Goal: Communication & Community: Answer question/provide support

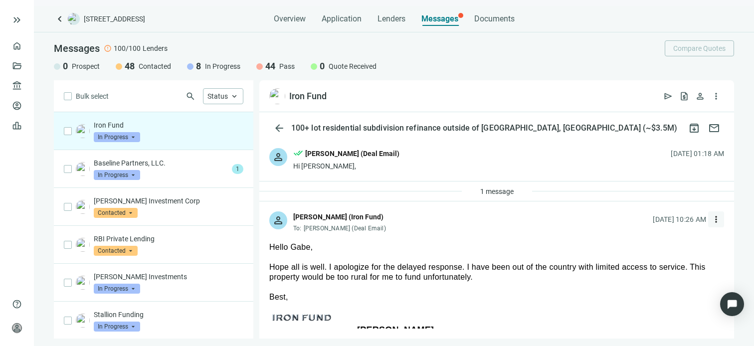
click at [711, 218] on span "more_vert" at bounding box center [716, 219] width 10 height 10
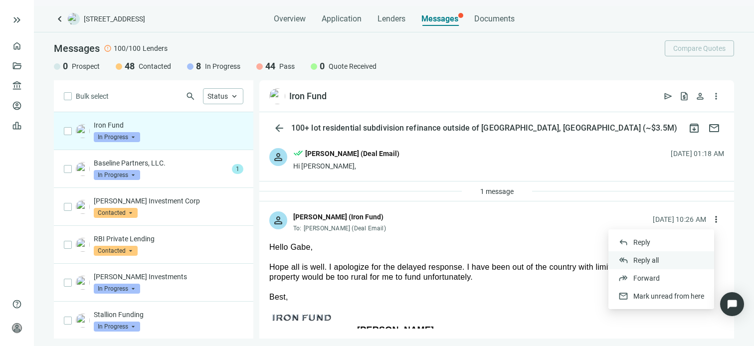
click at [646, 259] on span "Reply all" at bounding box center [645, 260] width 25 height 8
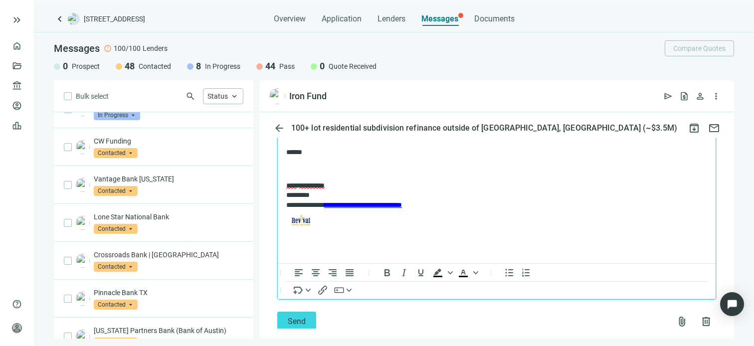
scroll to position [499, 0]
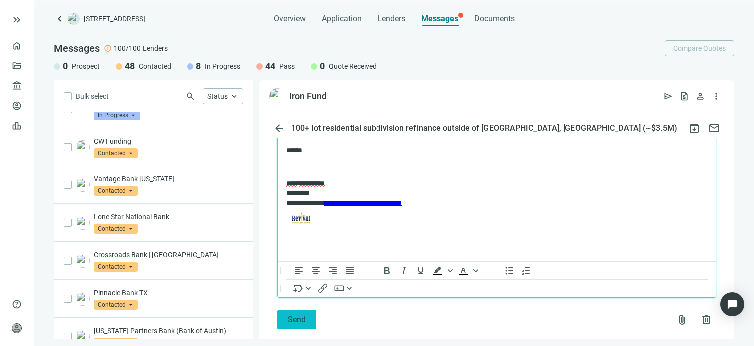
click at [297, 315] on span "Send" at bounding box center [297, 319] width 18 height 9
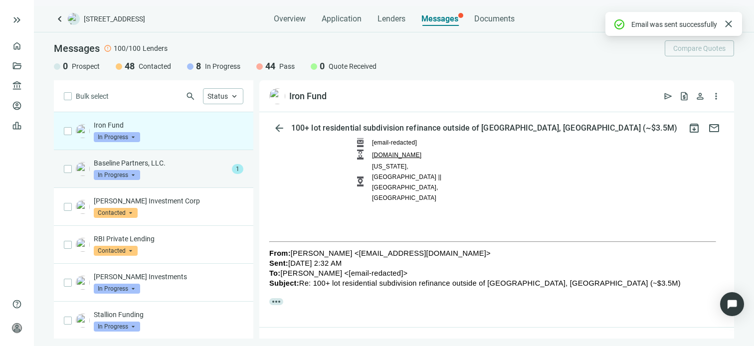
scroll to position [483, 0]
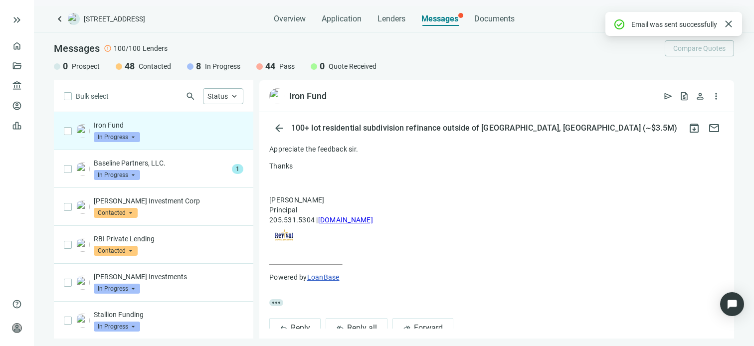
click at [137, 139] on span "In Progress" at bounding box center [117, 137] width 46 height 10
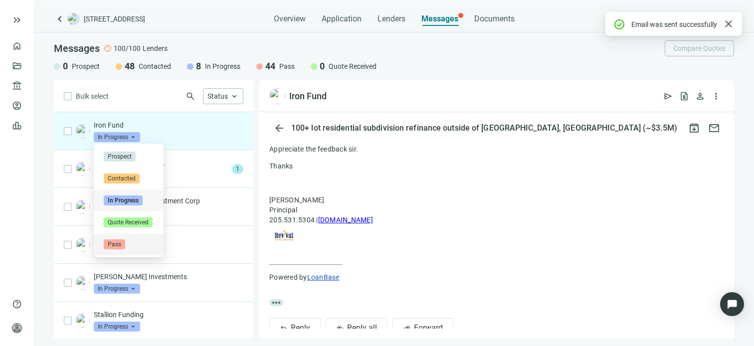
click at [108, 243] on span "Pass" at bounding box center [114, 244] width 21 height 10
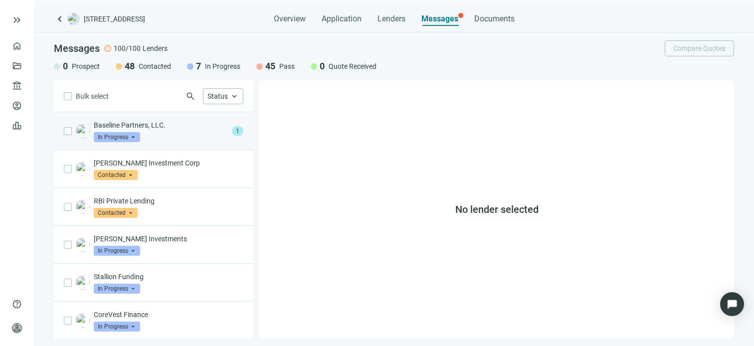
click at [164, 130] on div "Baseline Partners, LLC. In Progress arrow_drop_down" at bounding box center [161, 131] width 134 height 22
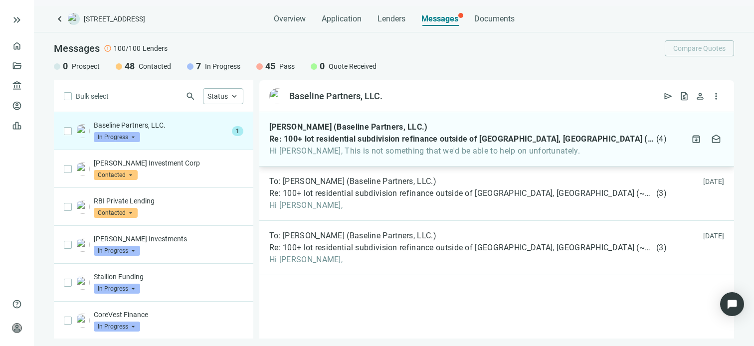
click at [580, 147] on div "Kristiyan Georgiev (Baseline Partners, LLC.) Re: 100+ lot residential subdivisi…" at bounding box center [496, 139] width 475 height 54
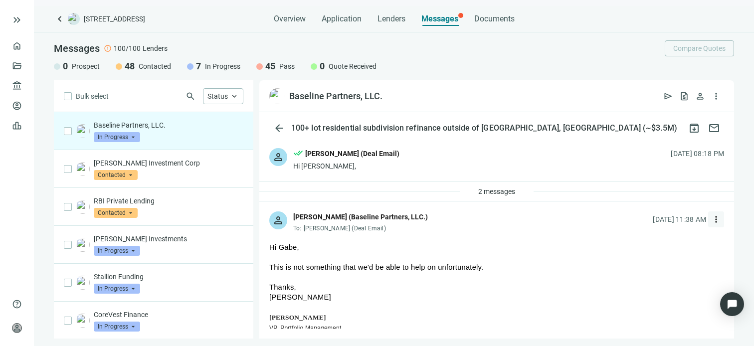
click at [711, 218] on span "more_vert" at bounding box center [716, 219] width 10 height 10
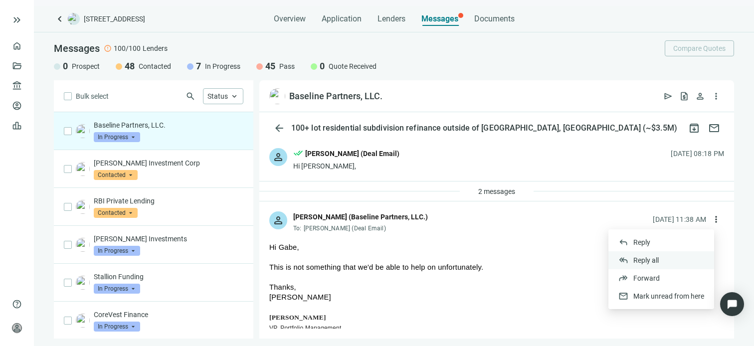
click at [658, 258] on span "Reply all" at bounding box center [645, 260] width 25 height 8
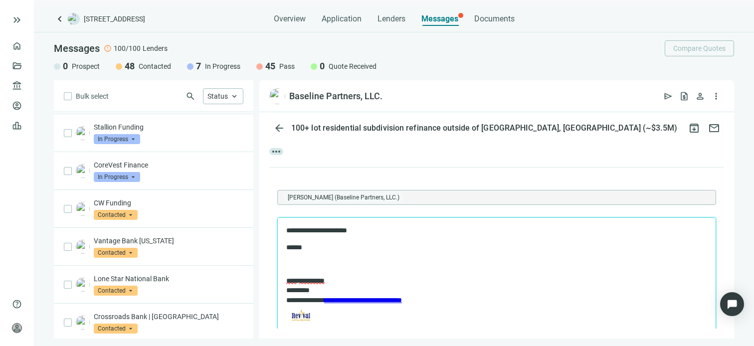
scroll to position [445, 0]
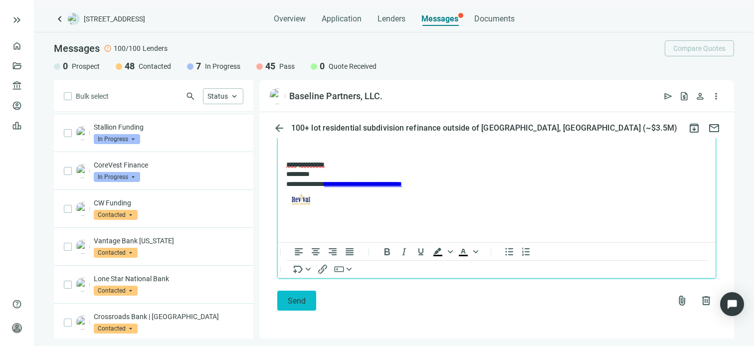
click at [302, 302] on span "Send" at bounding box center [297, 300] width 18 height 9
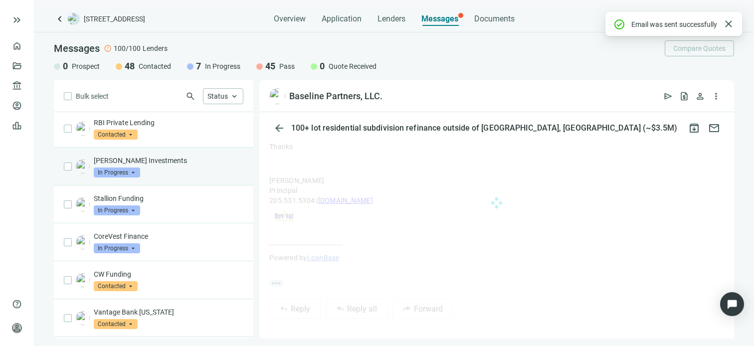
scroll to position [0, 0]
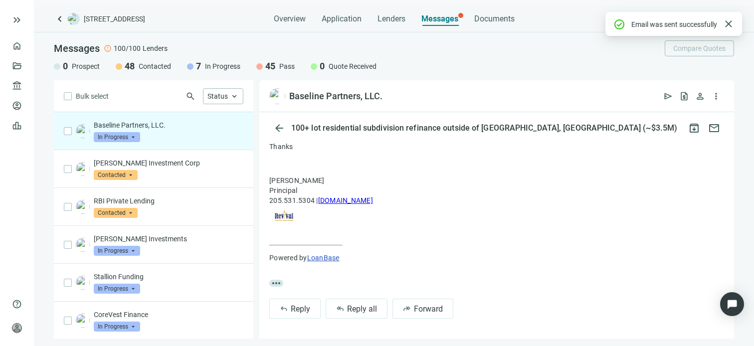
click at [133, 138] on span "In Progress" at bounding box center [117, 137] width 46 height 10
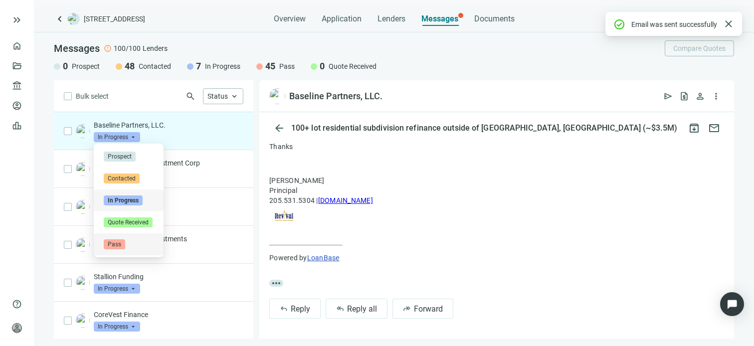
click at [121, 242] on span "Pass" at bounding box center [114, 244] width 21 height 10
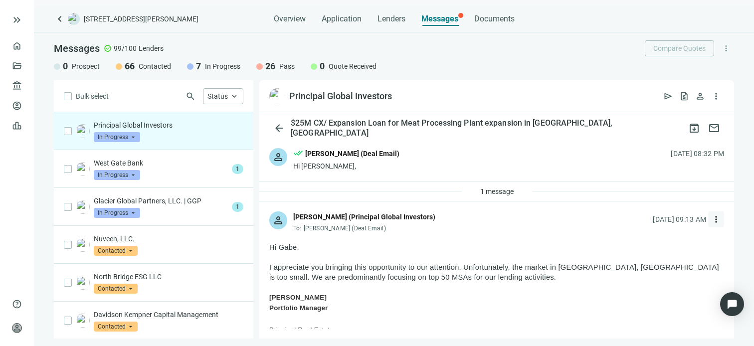
click at [711, 219] on span "more_vert" at bounding box center [716, 219] width 10 height 10
click at [438, 254] on p at bounding box center [496, 257] width 455 height 10
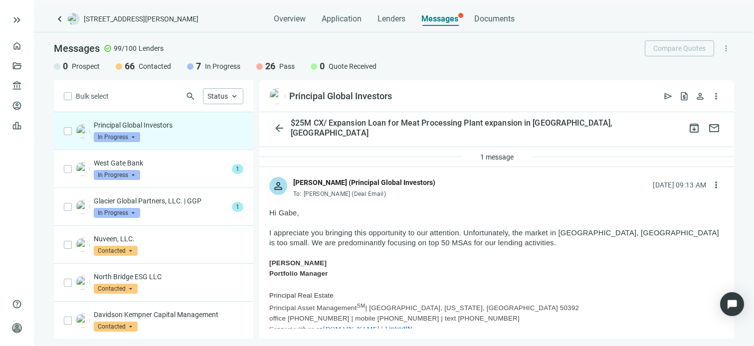
scroll to position [50, 0]
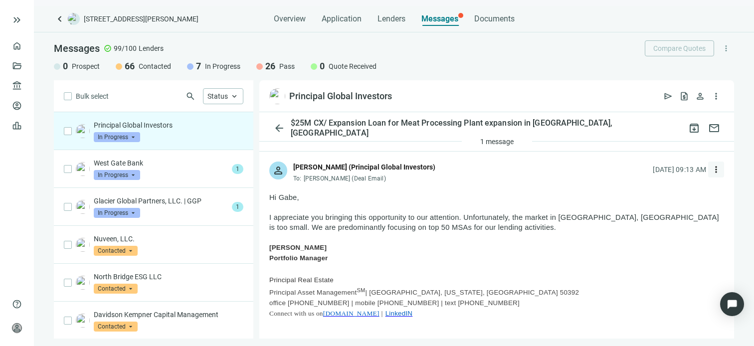
click at [711, 168] on span "more_vert" at bounding box center [716, 170] width 10 height 10
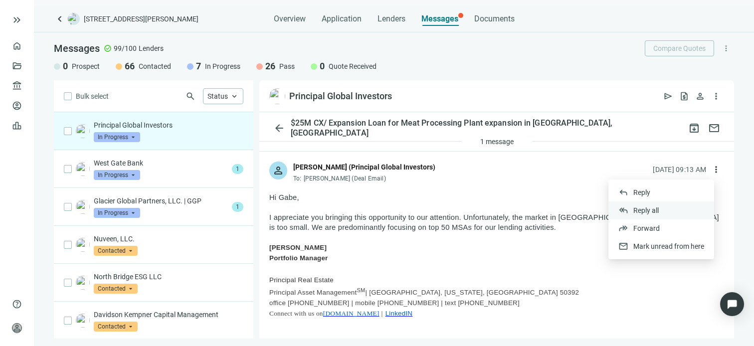
click at [645, 208] on span "Reply all" at bounding box center [645, 210] width 25 height 8
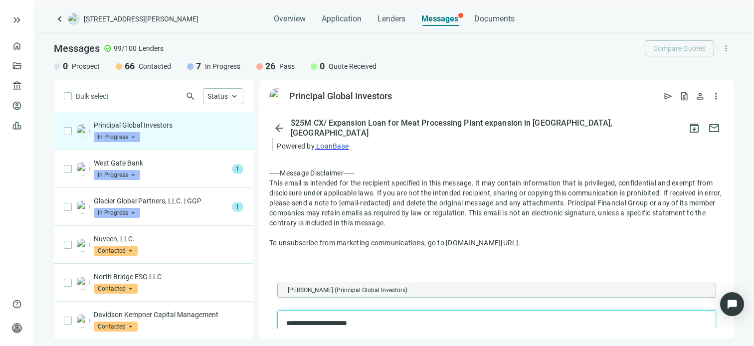
scroll to position [1098, 0]
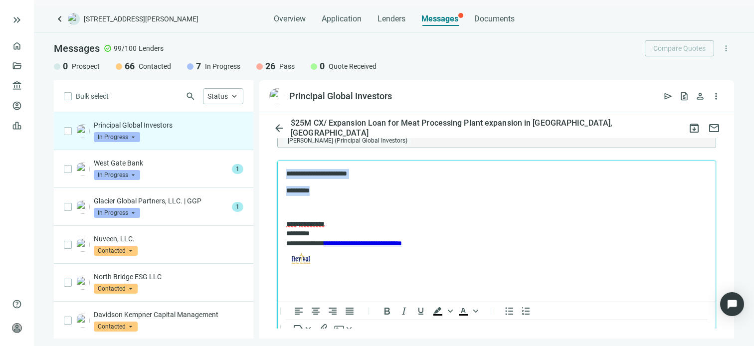
drag, startPoint x: 327, startPoint y: 188, endPoint x: 255, endPoint y: 166, distance: 74.9
click at [278, 166] on html "**********" at bounding box center [497, 220] width 438 height 118
copy body "**********"
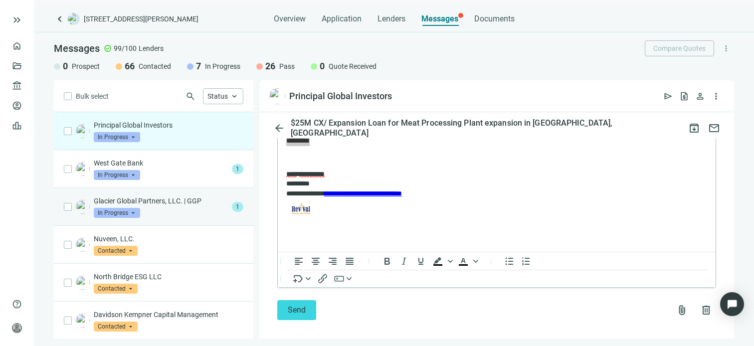
drag, startPoint x: 299, startPoint y: 298, endPoint x: 180, endPoint y: 218, distance: 143.4
click at [298, 305] on span "Send" at bounding box center [297, 309] width 18 height 9
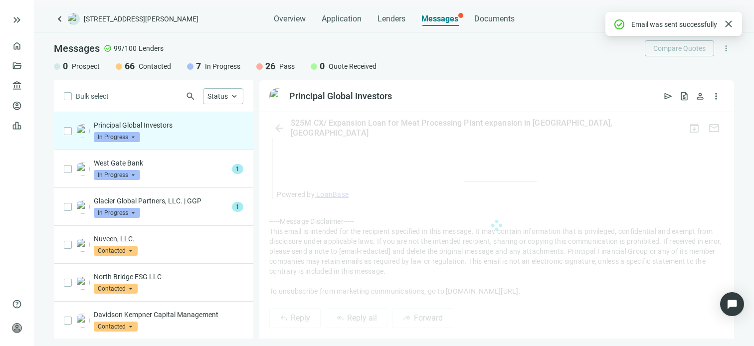
scroll to position [1132, 0]
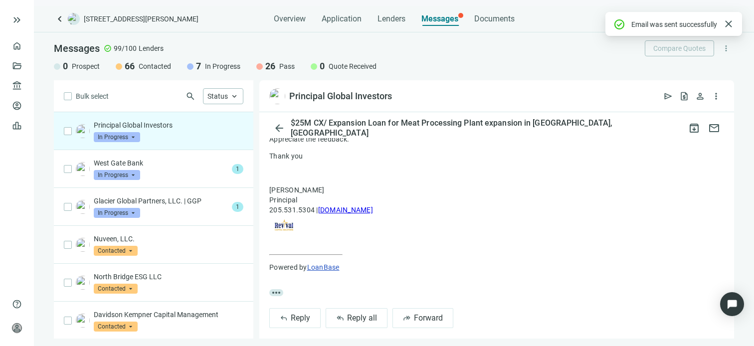
click at [134, 140] on span "In Progress" at bounding box center [117, 137] width 46 height 10
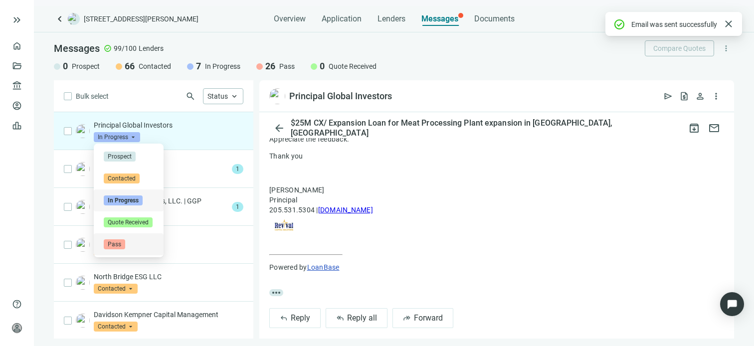
click at [123, 246] on span "Pass" at bounding box center [114, 244] width 21 height 10
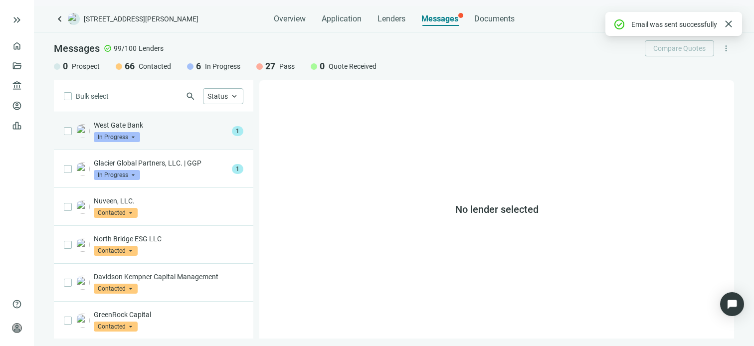
click at [159, 131] on div "West Gate Bank In Progress arrow_drop_down" at bounding box center [161, 131] width 134 height 22
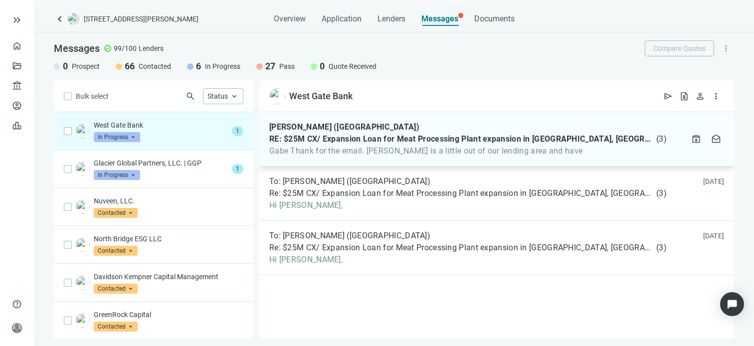
click at [357, 146] on span "Gabe Thank for the email. [PERSON_NAME] is a little out of our lending area and…" at bounding box center [467, 151] width 397 height 10
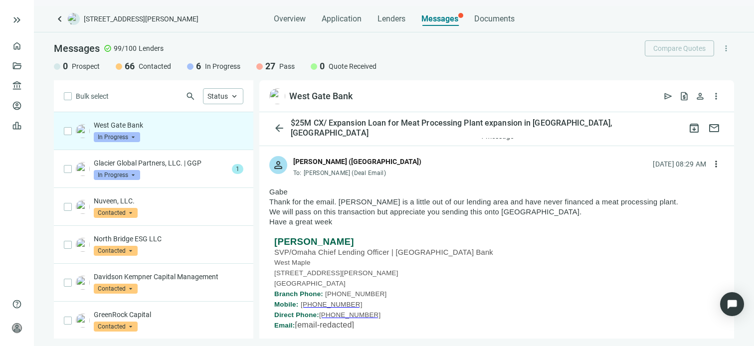
scroll to position [50, 0]
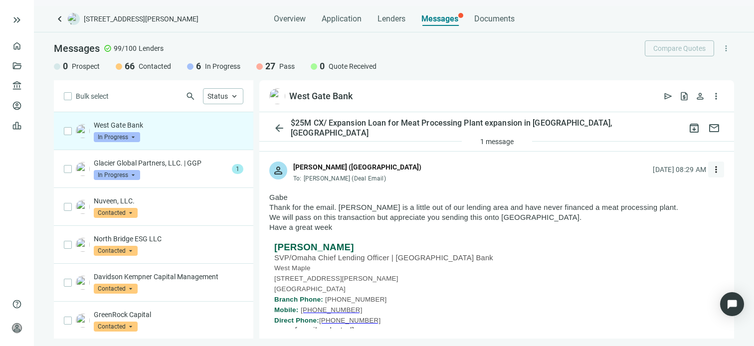
click at [711, 171] on span "more_vert" at bounding box center [716, 170] width 10 height 10
click at [644, 210] on span "Reply all" at bounding box center [645, 210] width 25 height 8
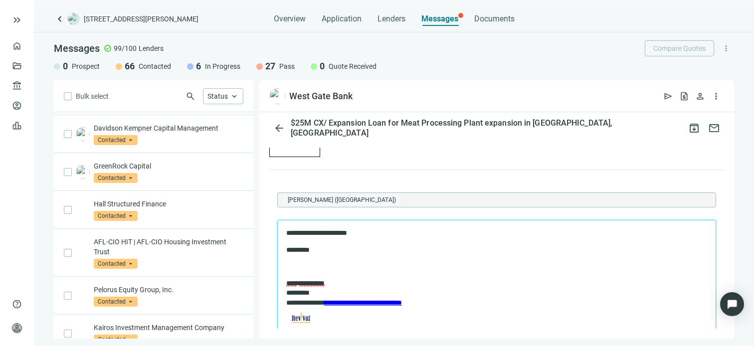
scroll to position [150, 0]
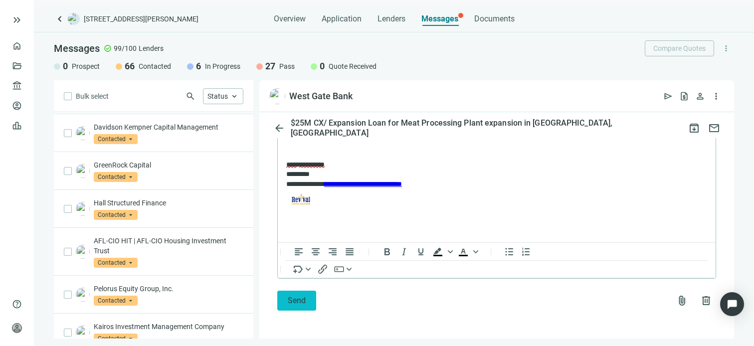
click at [297, 302] on span "Send" at bounding box center [297, 300] width 18 height 9
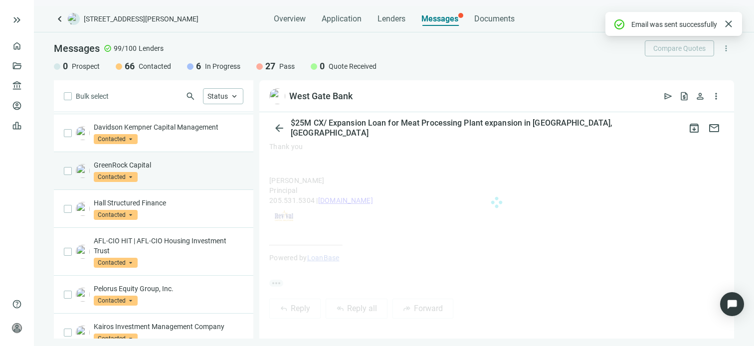
scroll to position [0, 0]
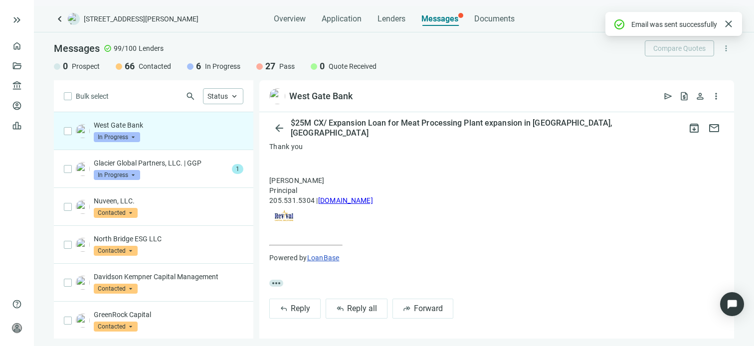
click at [135, 135] on span "In Progress" at bounding box center [117, 137] width 46 height 10
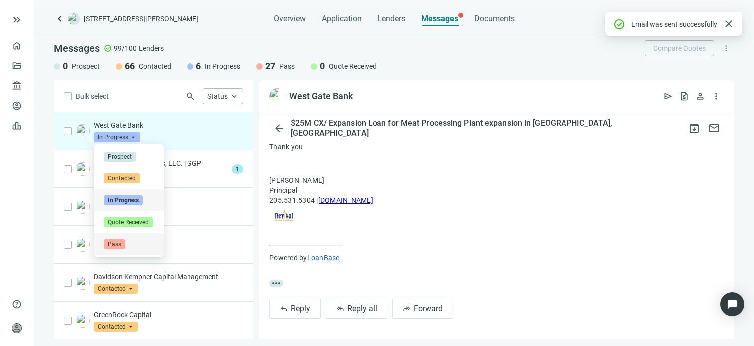
click at [118, 242] on span "Pass" at bounding box center [114, 244] width 21 height 10
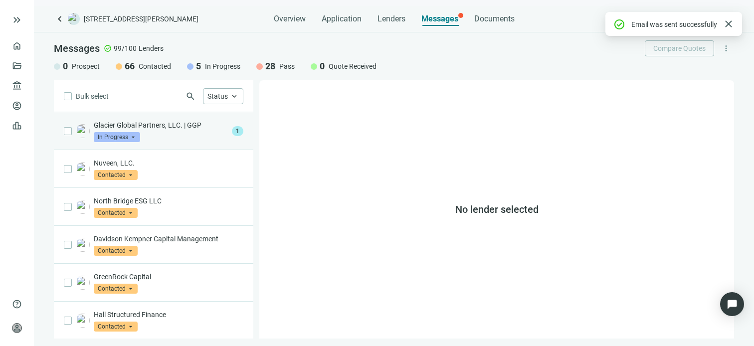
click at [166, 130] on div "Glacier Global Partners, LLC. | GGP In Progress arrow_drop_down" at bounding box center [161, 131] width 134 height 22
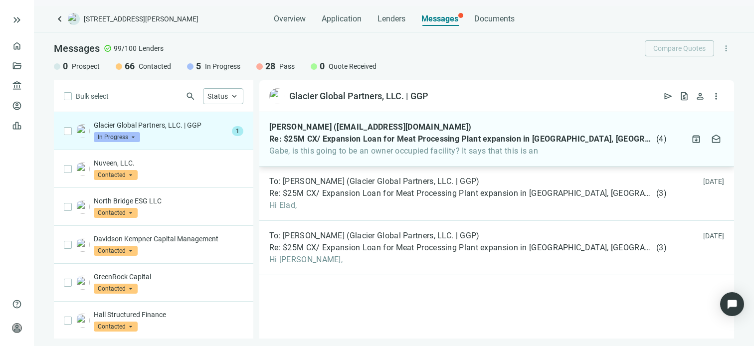
click at [483, 139] on span "Re: $25M CX/ Expansion Loan for Meat Processing Plant expansion in [GEOGRAPHIC_…" at bounding box center [461, 139] width 385 height 10
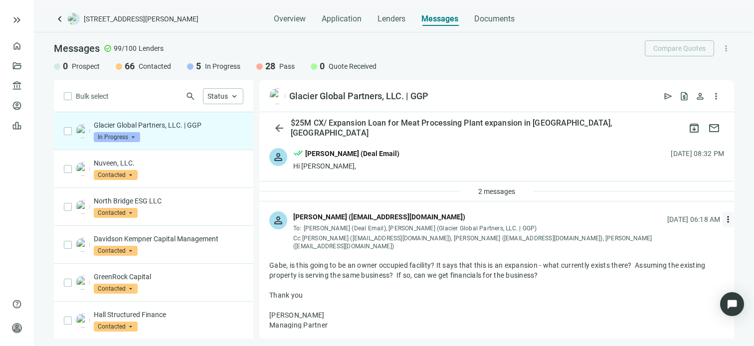
click at [723, 218] on span "more_vert" at bounding box center [728, 219] width 10 height 10
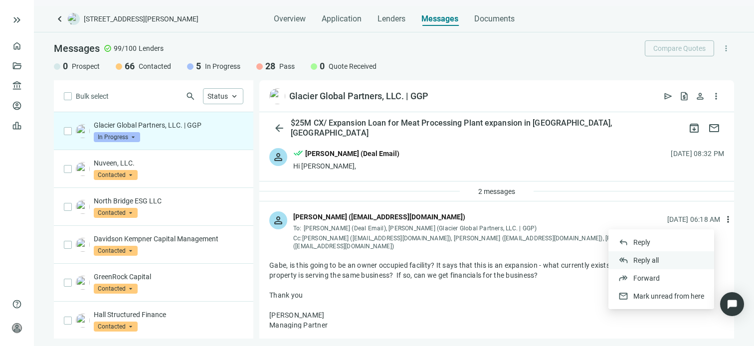
click at [651, 258] on span "Reply all" at bounding box center [645, 260] width 25 height 8
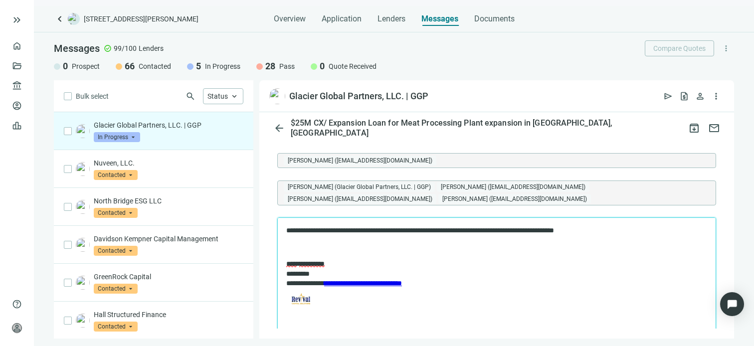
scroll to position [800, 0]
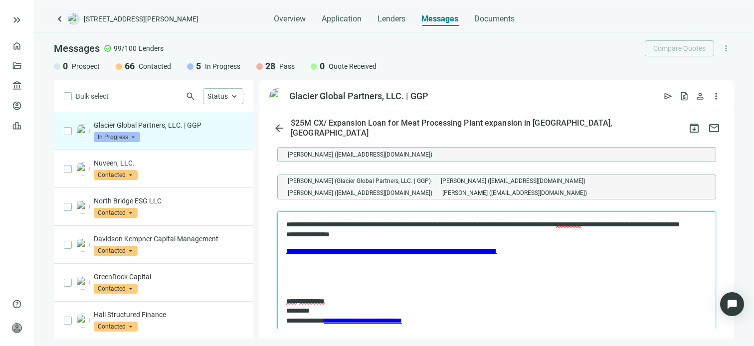
click at [526, 223] on p "**********" at bounding box center [487, 229] width 403 height 19
click at [581, 225] on span "**********" at bounding box center [568, 224] width 25 height 7
click at [649, 247] on div "Financial" at bounding box center [665, 246] width 42 height 12
click at [607, 258] on body "**********" at bounding box center [497, 284] width 422 height 129
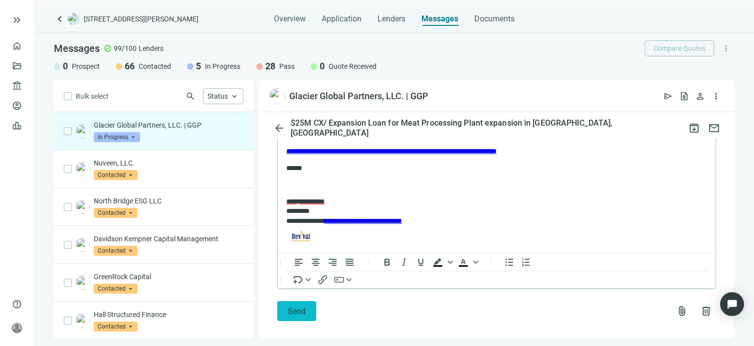
click at [289, 307] on span "Send" at bounding box center [297, 311] width 18 height 9
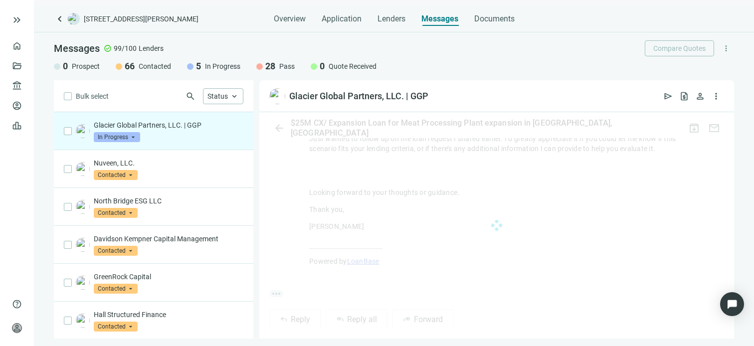
scroll to position [900, 0]
